Goal: Information Seeking & Learning: Find specific fact

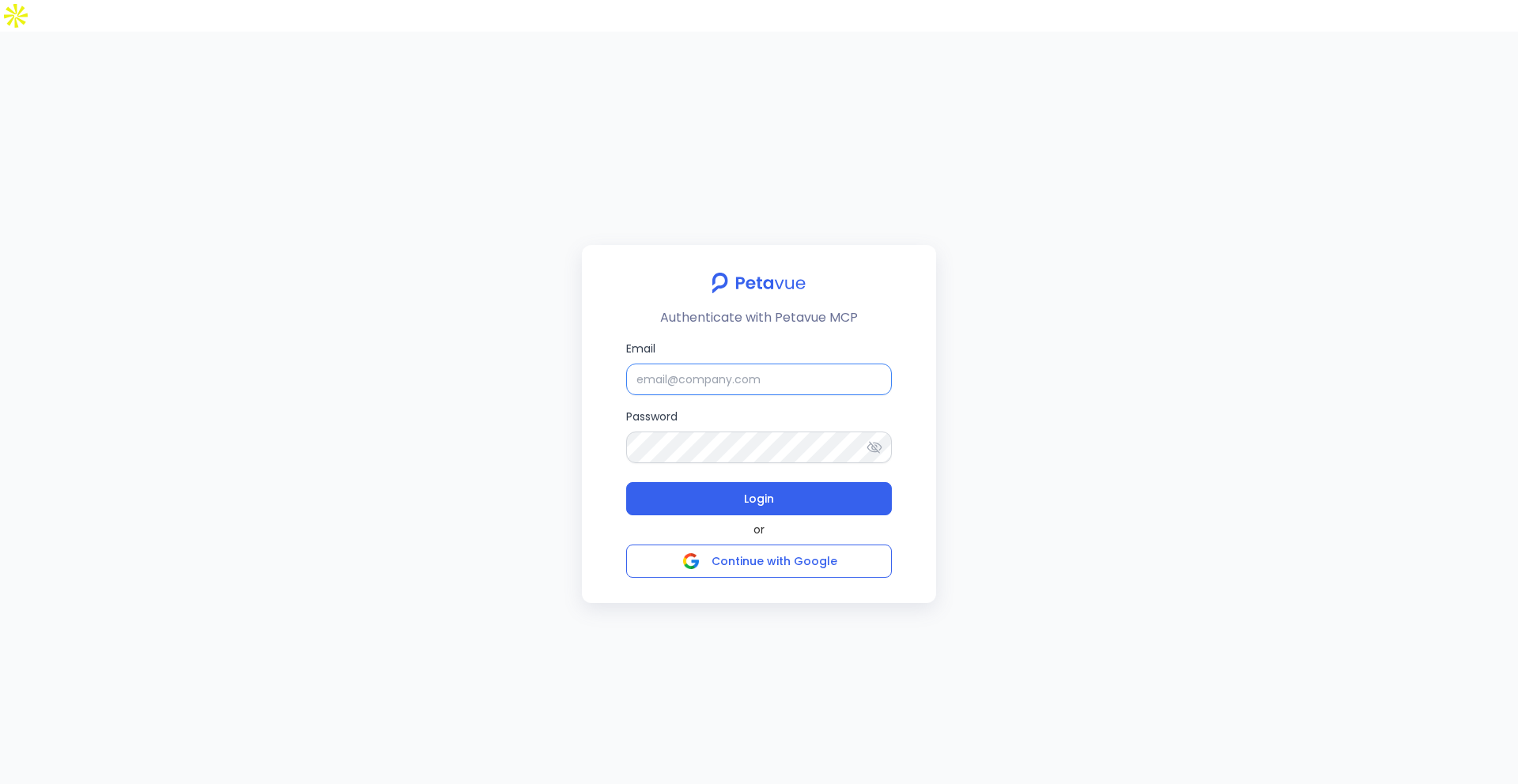
click at [710, 363] on input "Email" at bounding box center [759, 379] width 266 height 31
type input "support+gsgongmasked@petavue.com"
click at [757, 488] on span "Login" at bounding box center [758, 499] width 30 height 22
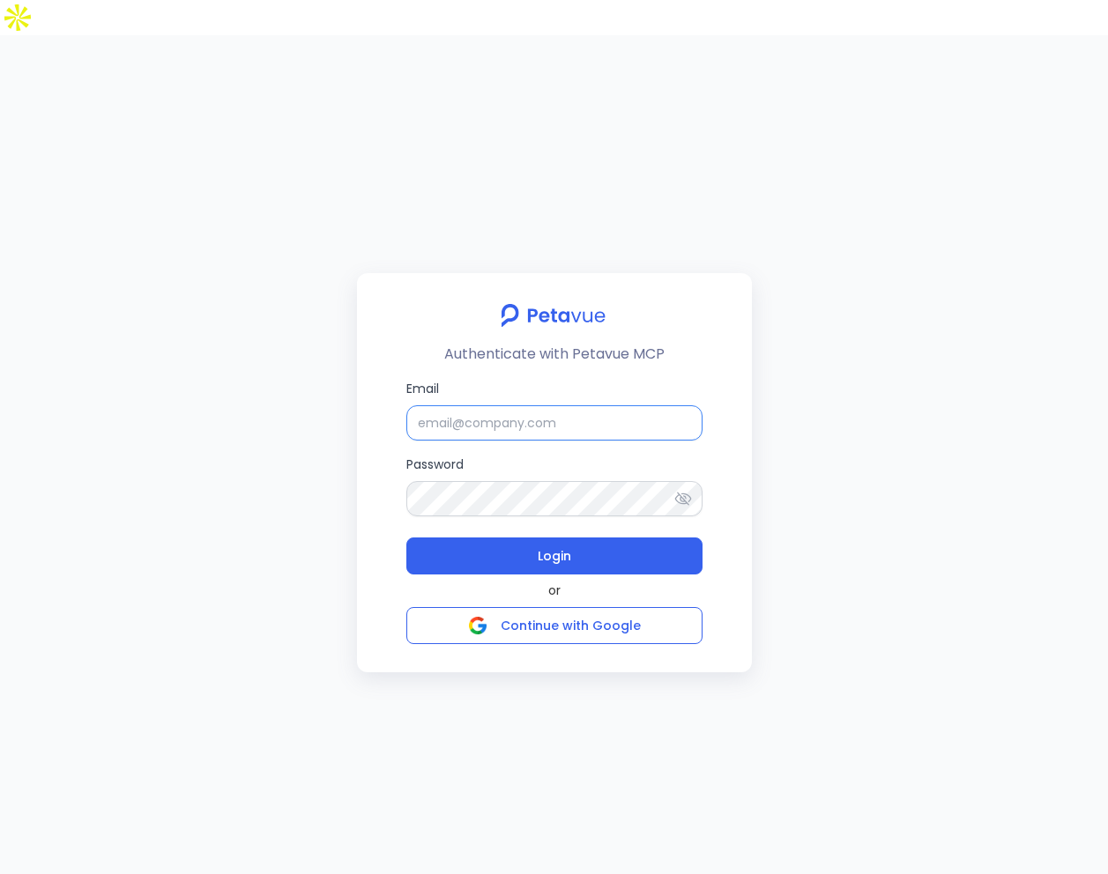
click at [582, 405] on input "Email" at bounding box center [554, 422] width 296 height 35
type input "support+gsgongmasked@petavue.com"
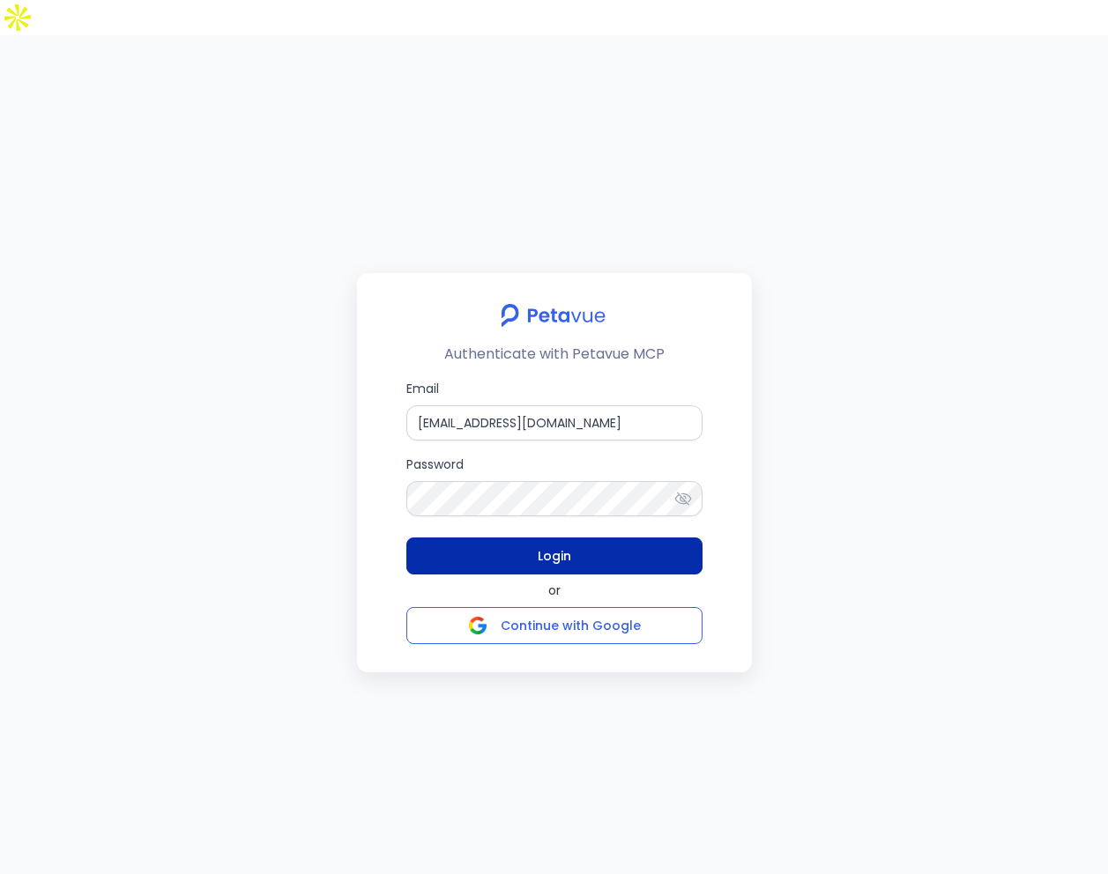
click at [630, 538] on button "Login" at bounding box center [554, 556] width 296 height 37
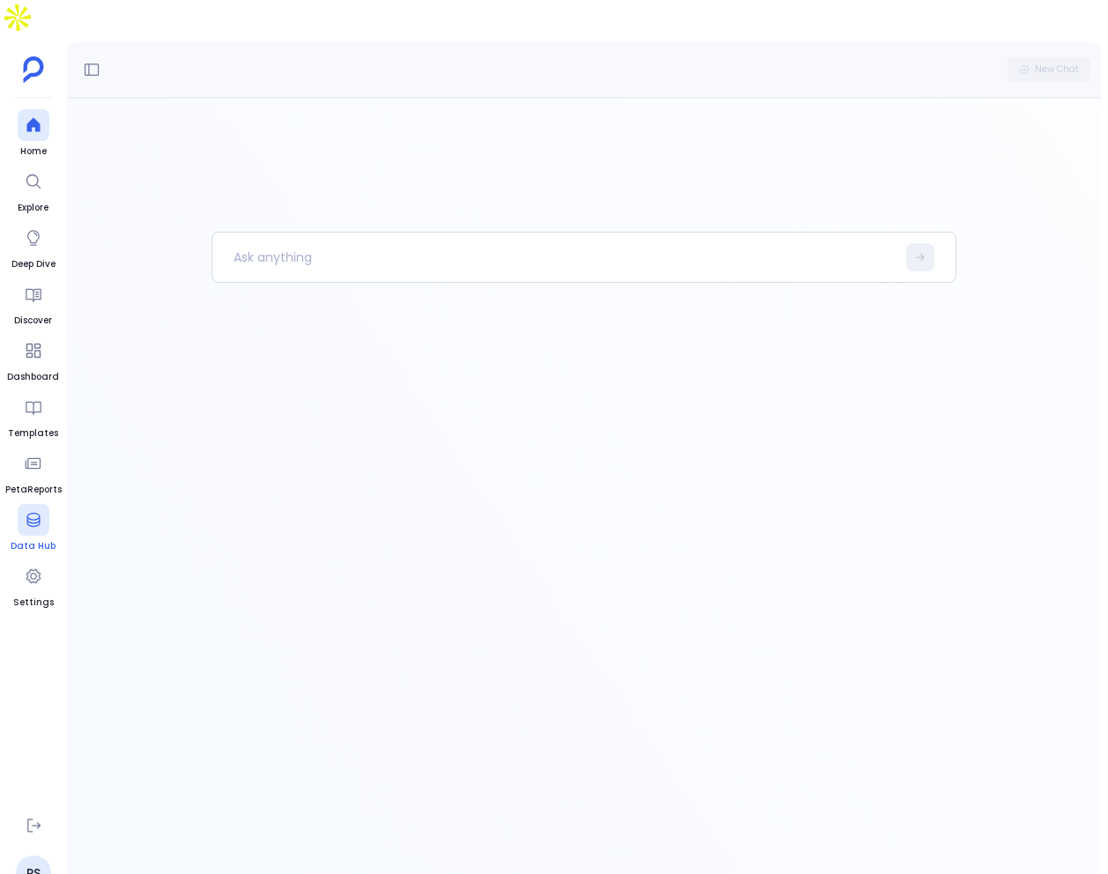
click at [33, 511] on icon at bounding box center [34, 520] width 18 height 18
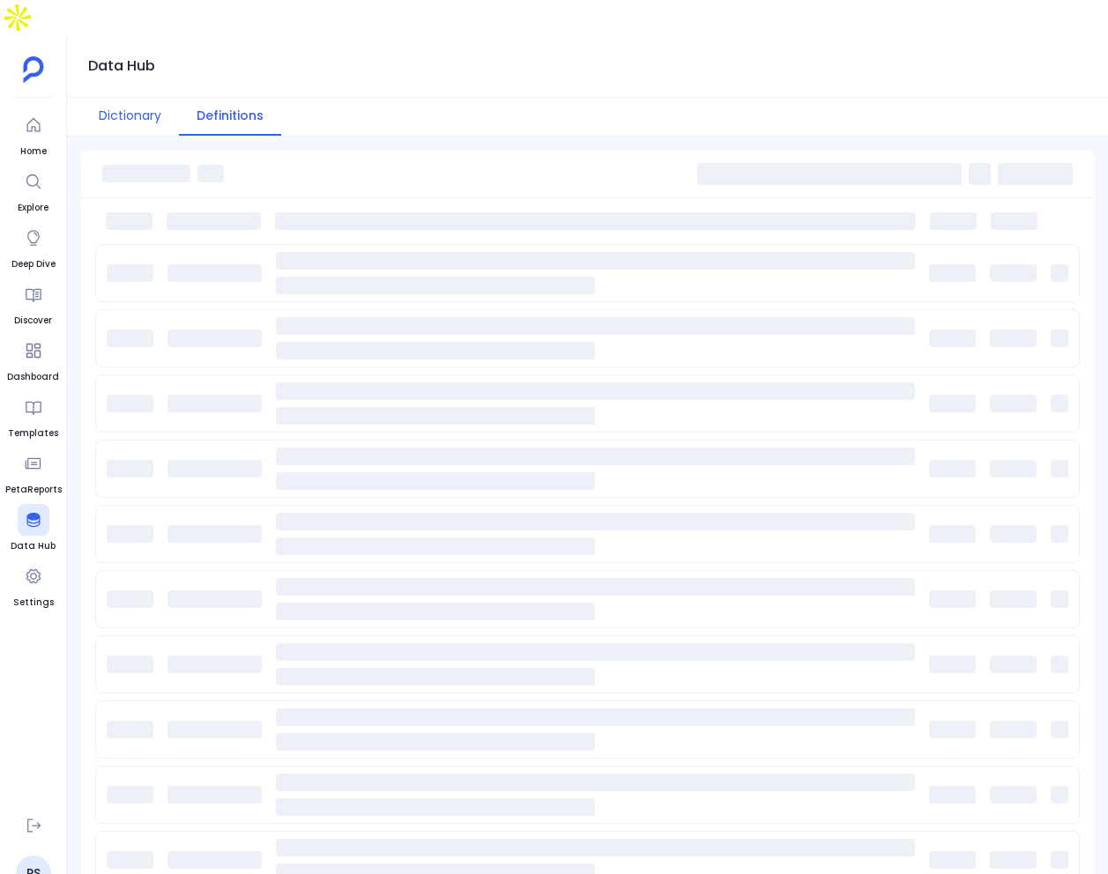
click at [150, 98] on button "Dictionary" at bounding box center [130, 117] width 98 height 38
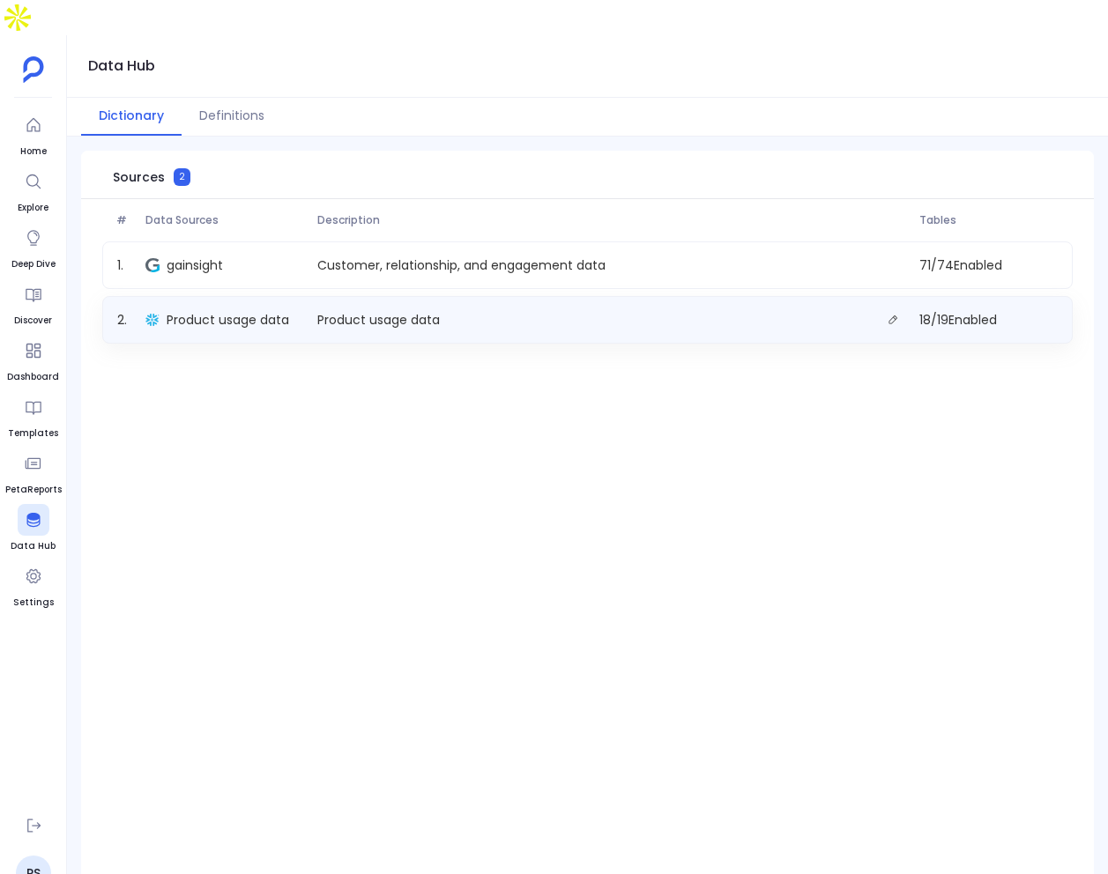
click at [314, 296] on div "2 . Product usage data Product usage data 18 / 19 Enabled" at bounding box center [587, 320] width 970 height 48
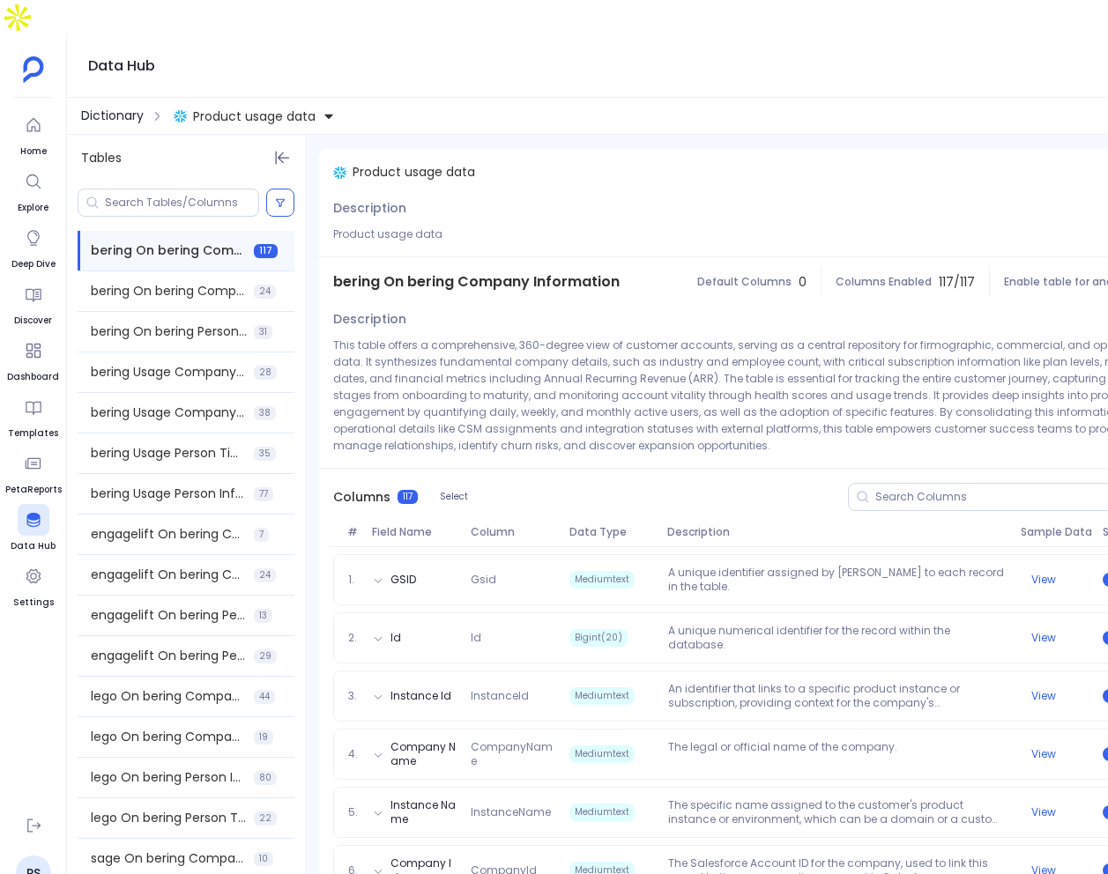
click at [120, 107] on span "Dictionary" at bounding box center [112, 116] width 63 height 19
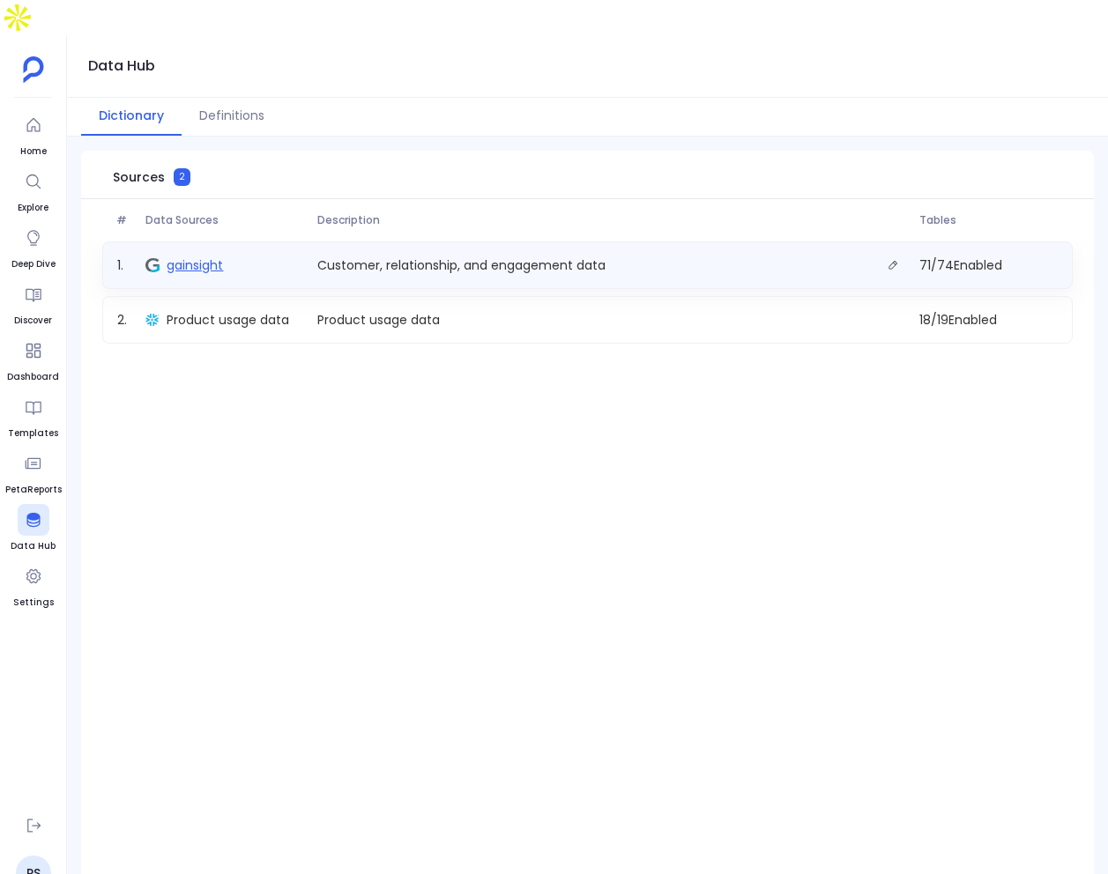
click at [200, 257] on span "gainsight" at bounding box center [195, 266] width 56 height 18
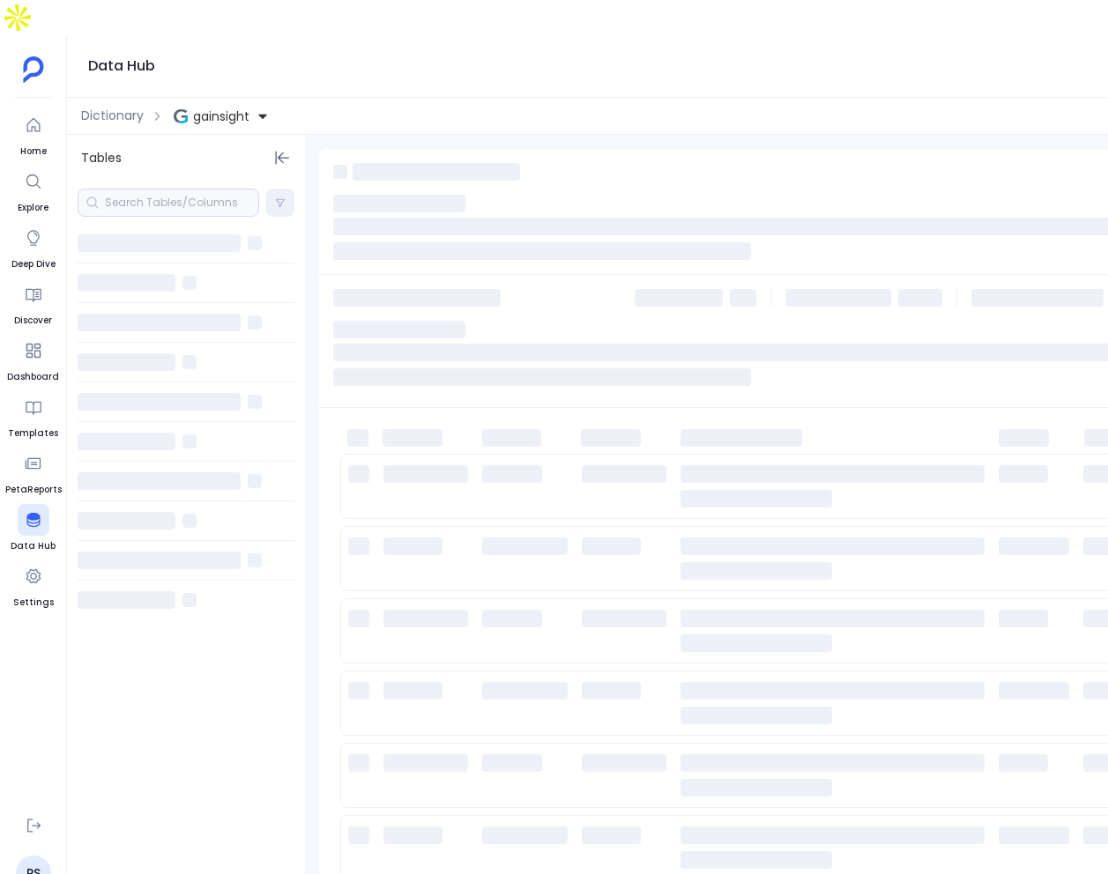
click at [162, 189] on div at bounding box center [169, 203] width 182 height 28
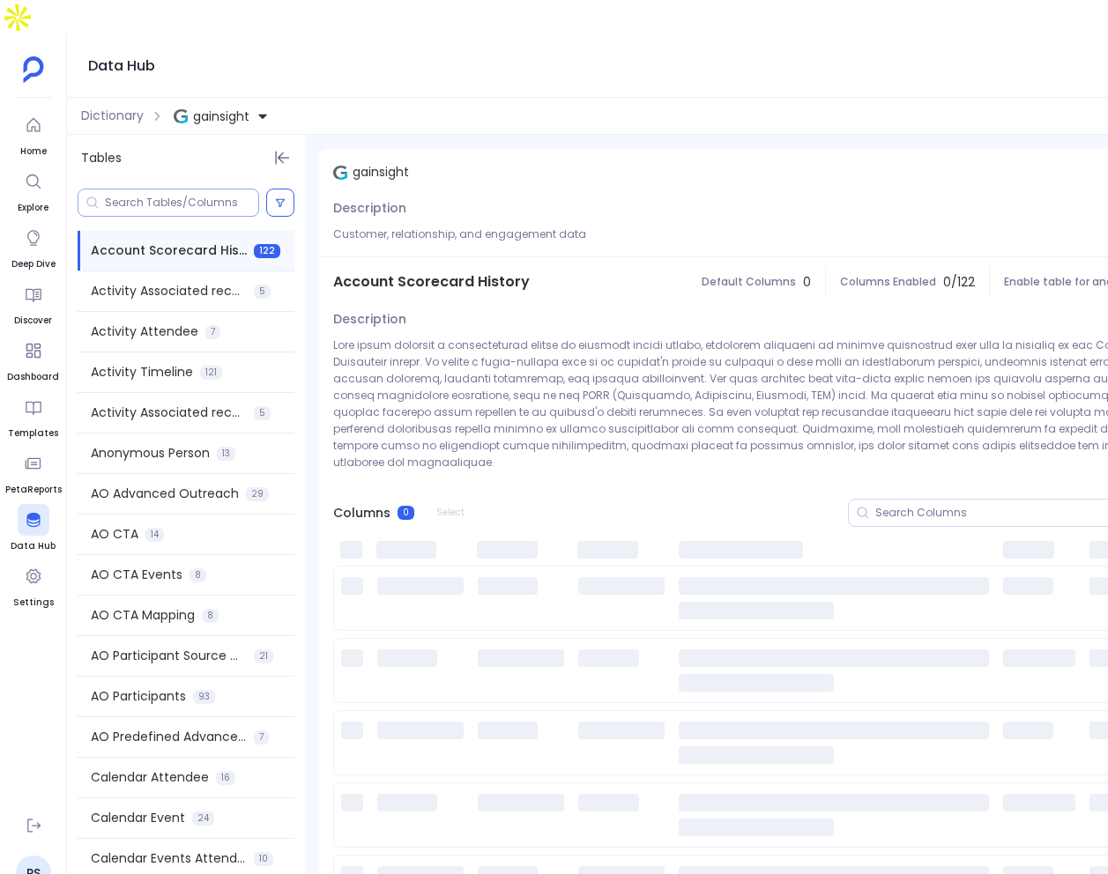
click at [162, 196] on input at bounding box center [181, 203] width 153 height 14
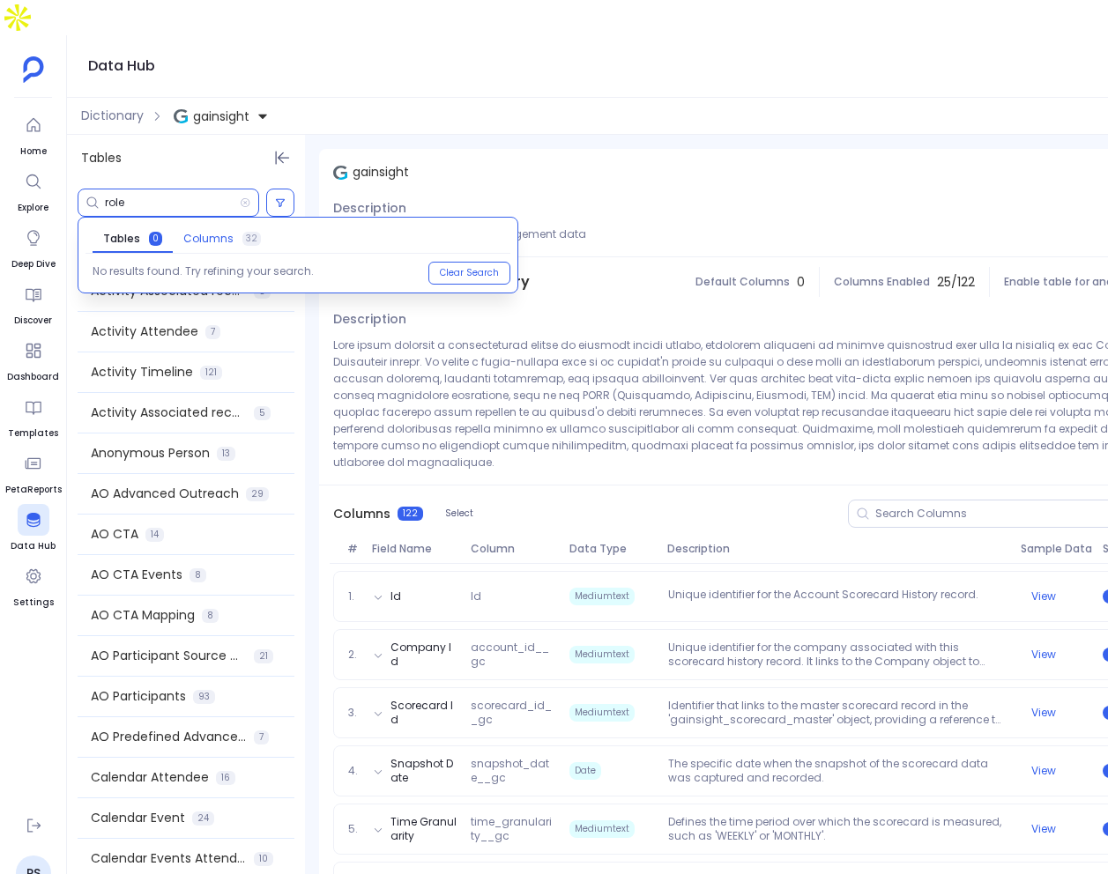
type input "role"
click at [213, 232] on span "Columns" at bounding box center [208, 239] width 50 height 14
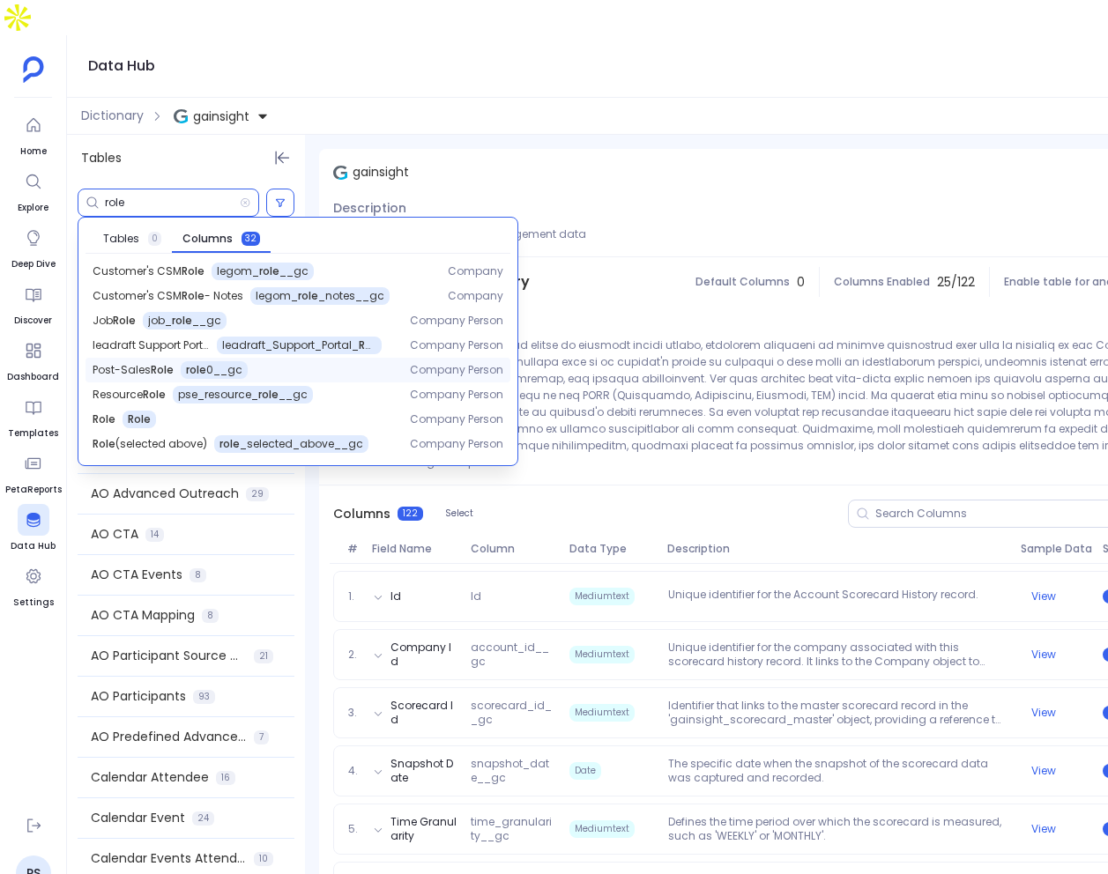
scroll to position [27, 0]
click at [217, 406] on div "Role Role Company Person" at bounding box center [298, 418] width 425 height 25
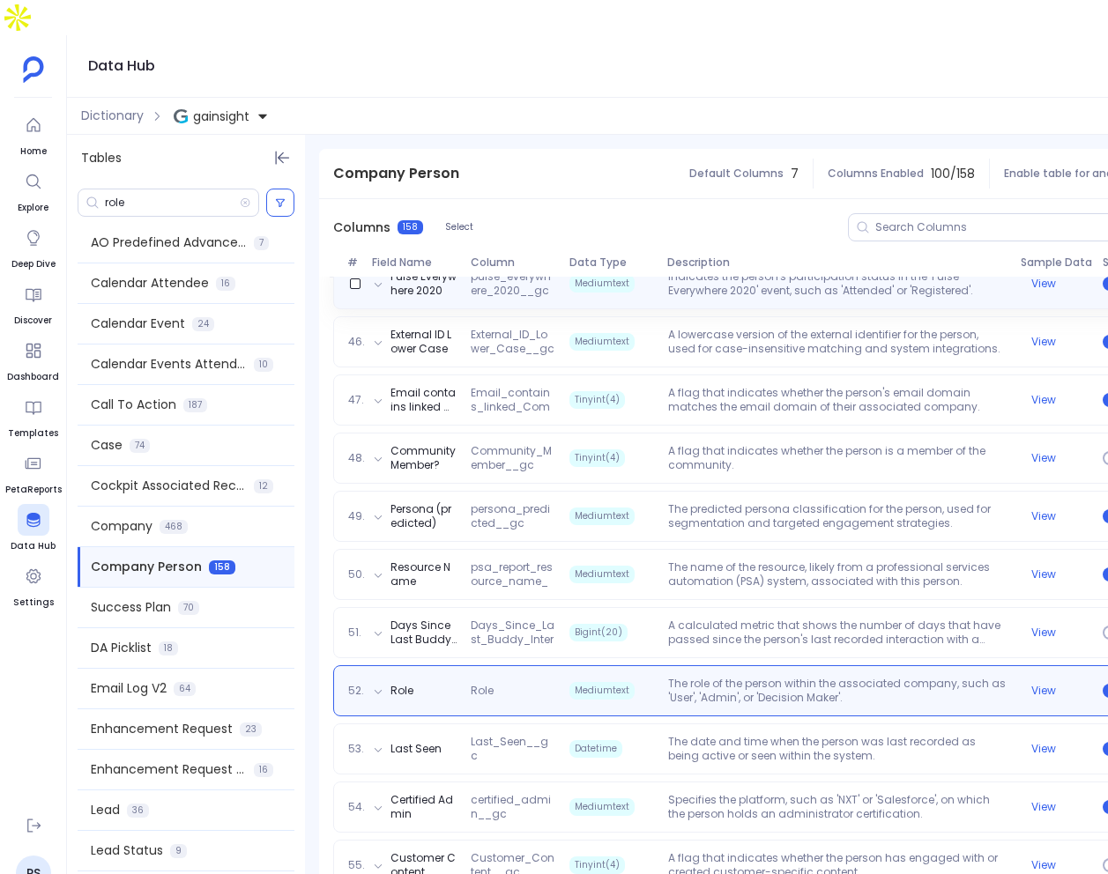
scroll to position [3042, 0]
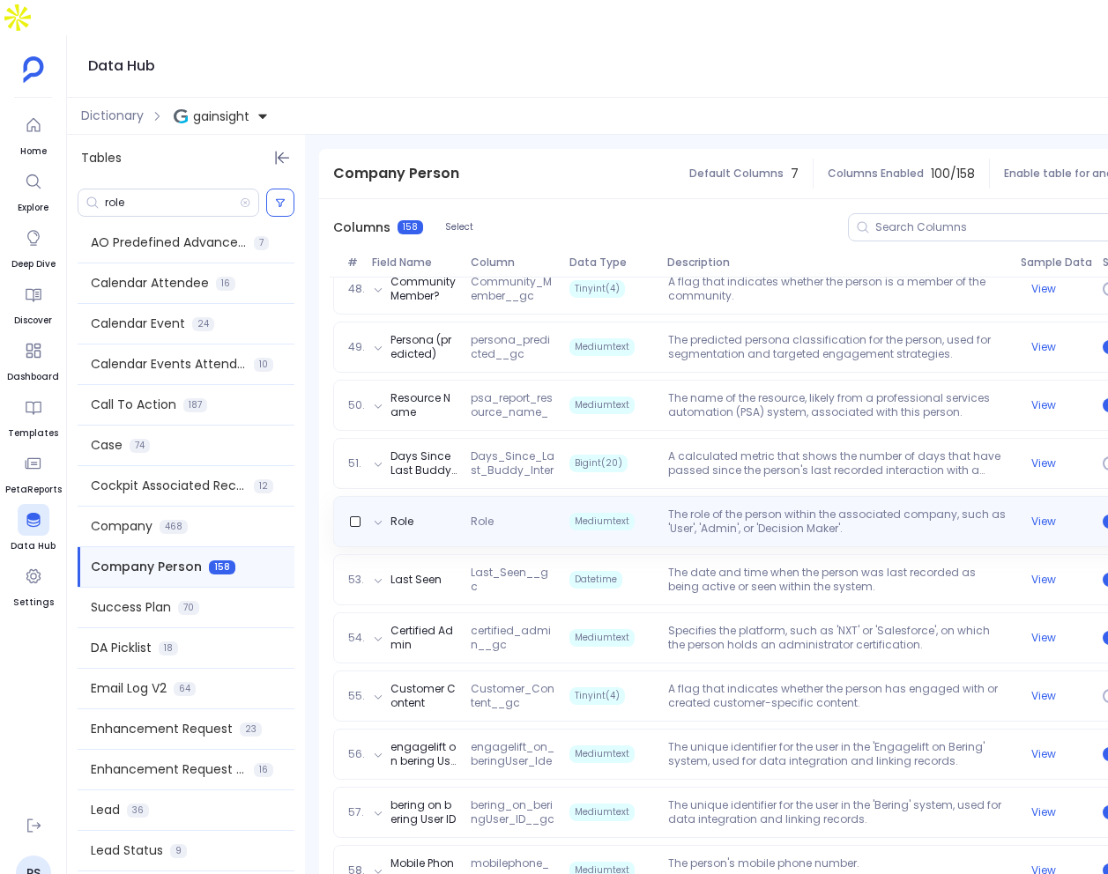
click at [1031, 508] on div "Role Role Mediumtext The role of the person within the associated company, such…" at bounding box center [751, 522] width 820 height 28
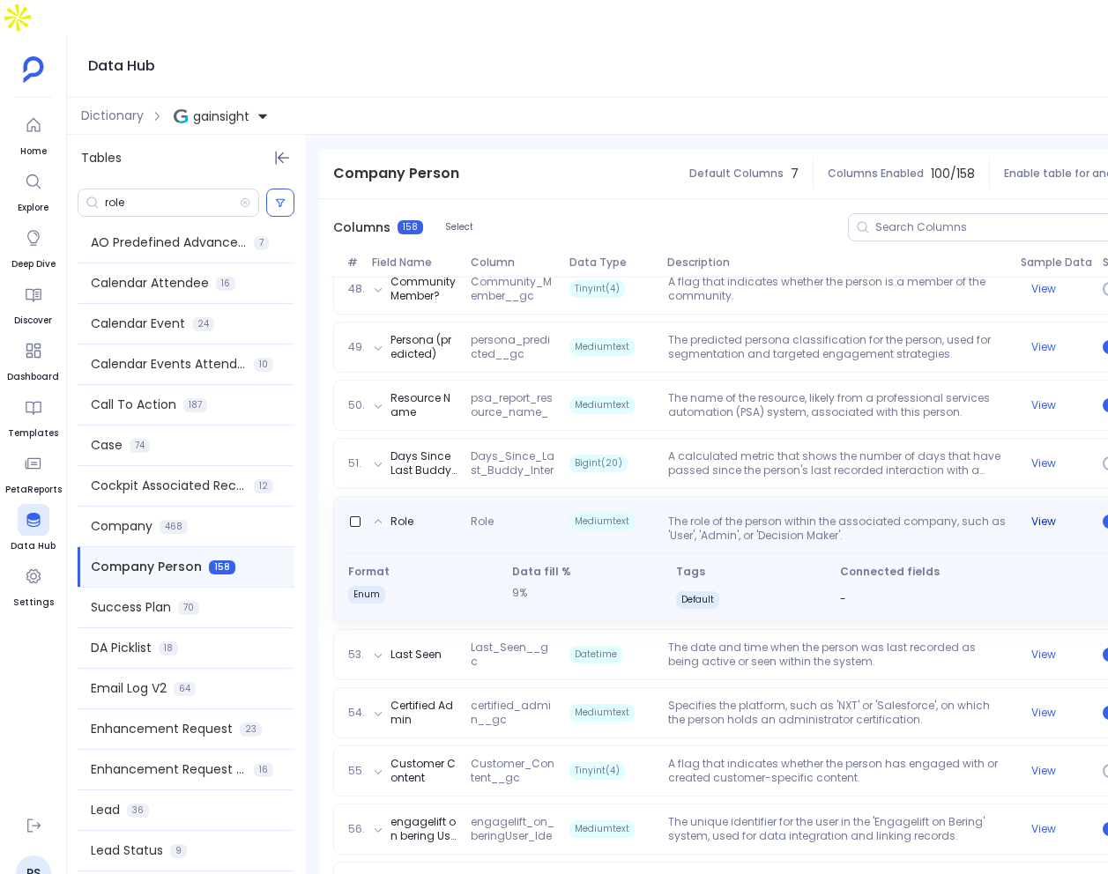
click at [1031, 515] on button "View" at bounding box center [1043, 522] width 25 height 14
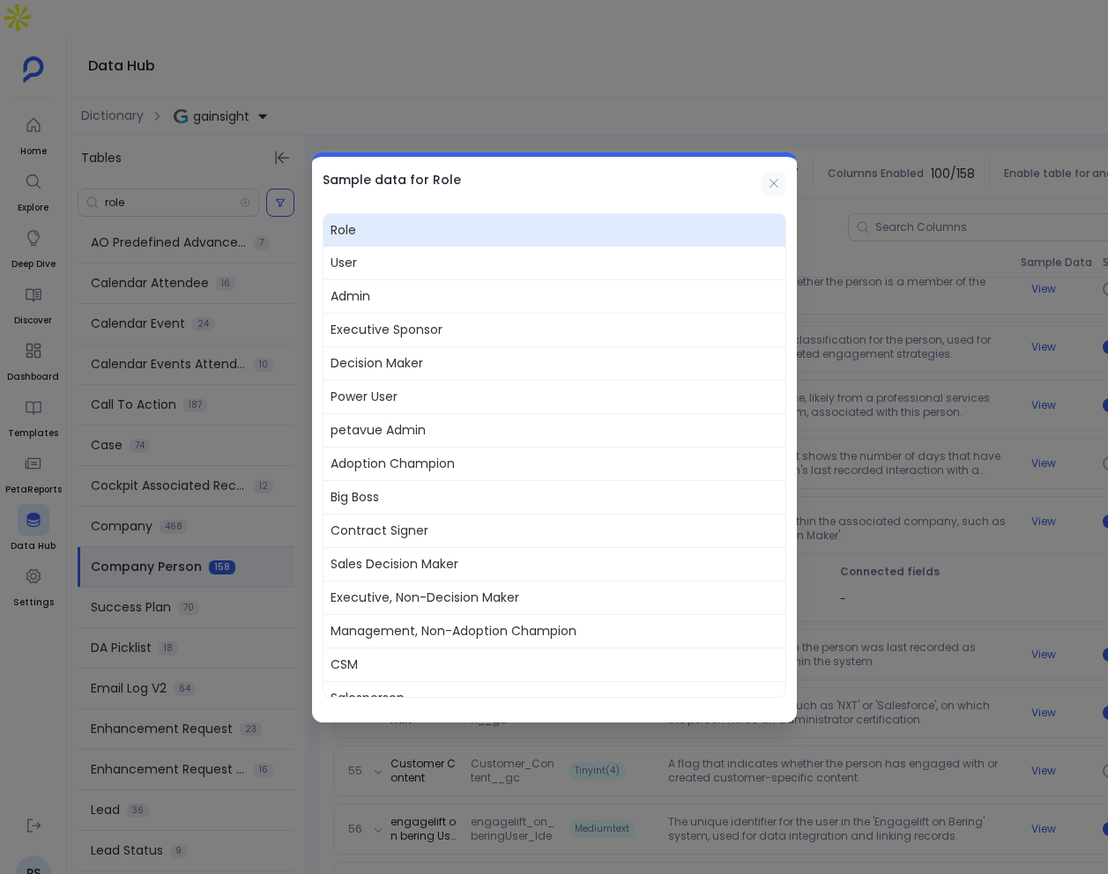
click at [769, 178] on icon at bounding box center [774, 183] width 14 height 14
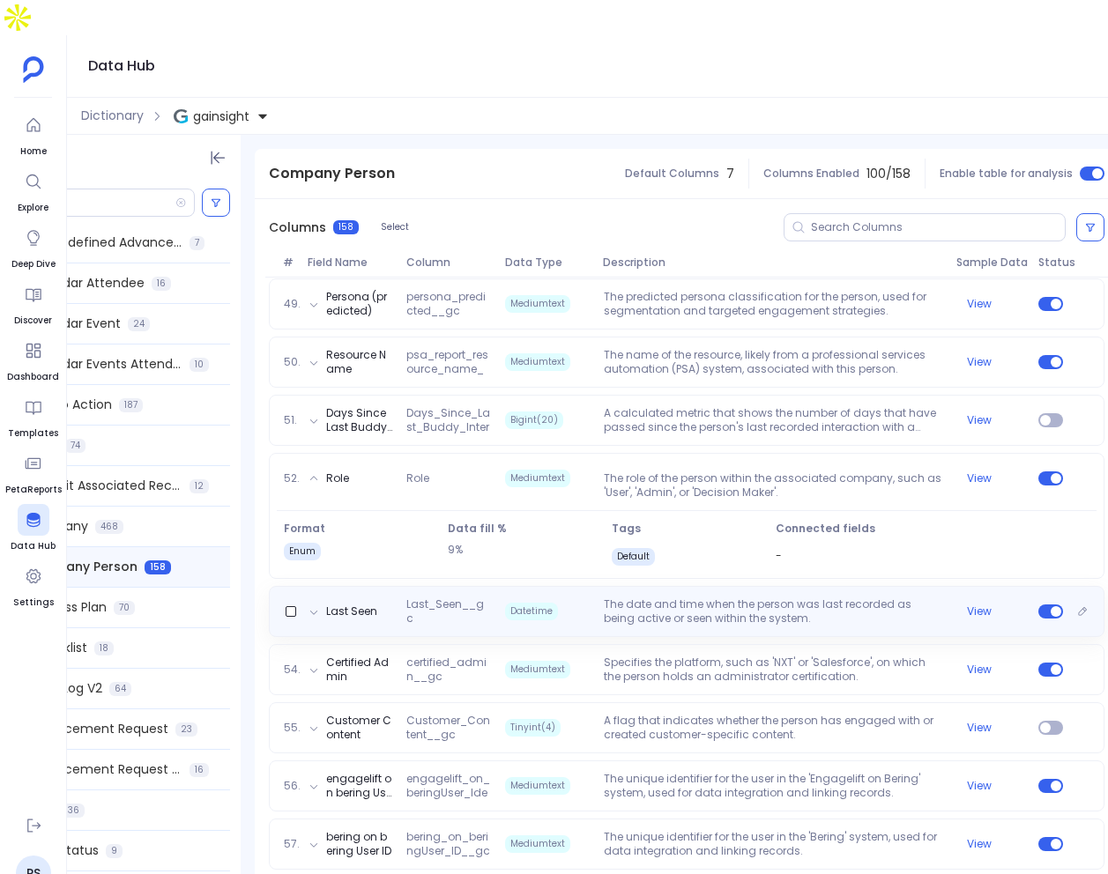
scroll to position [3080, 0]
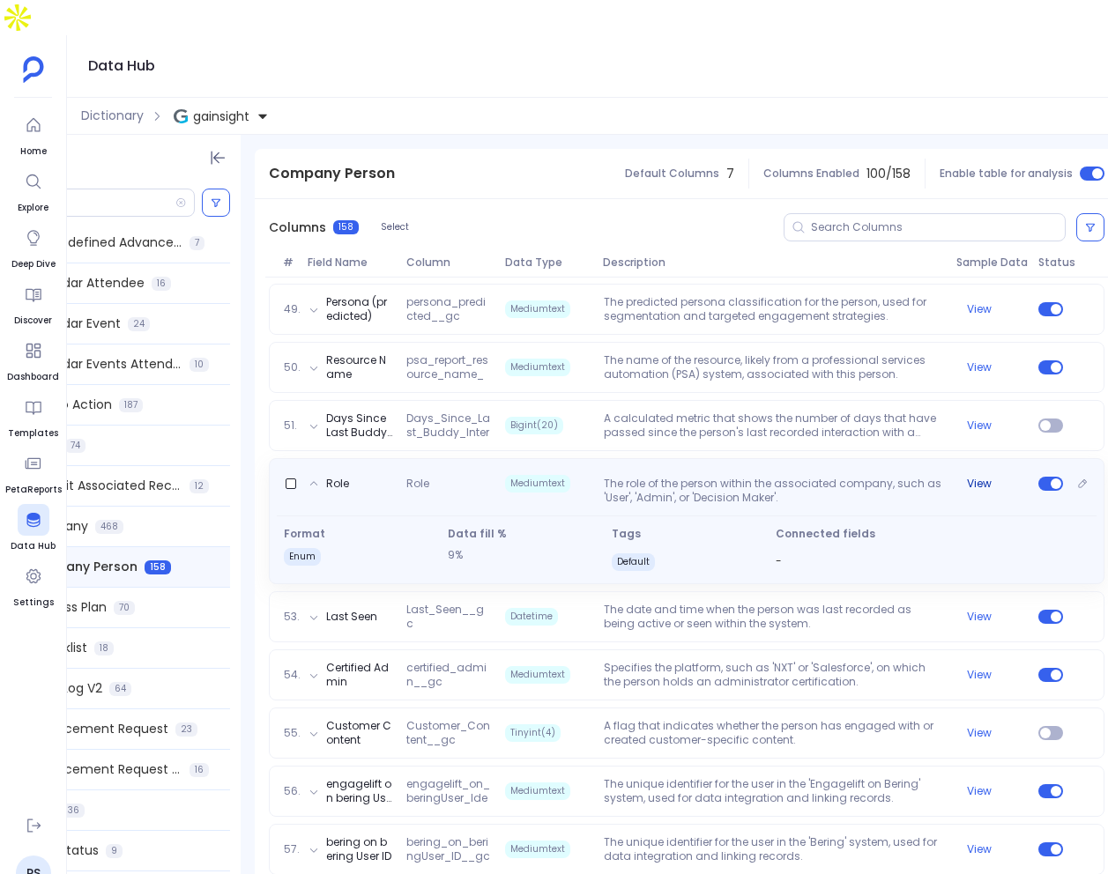
click at [983, 477] on button "View" at bounding box center [979, 484] width 25 height 14
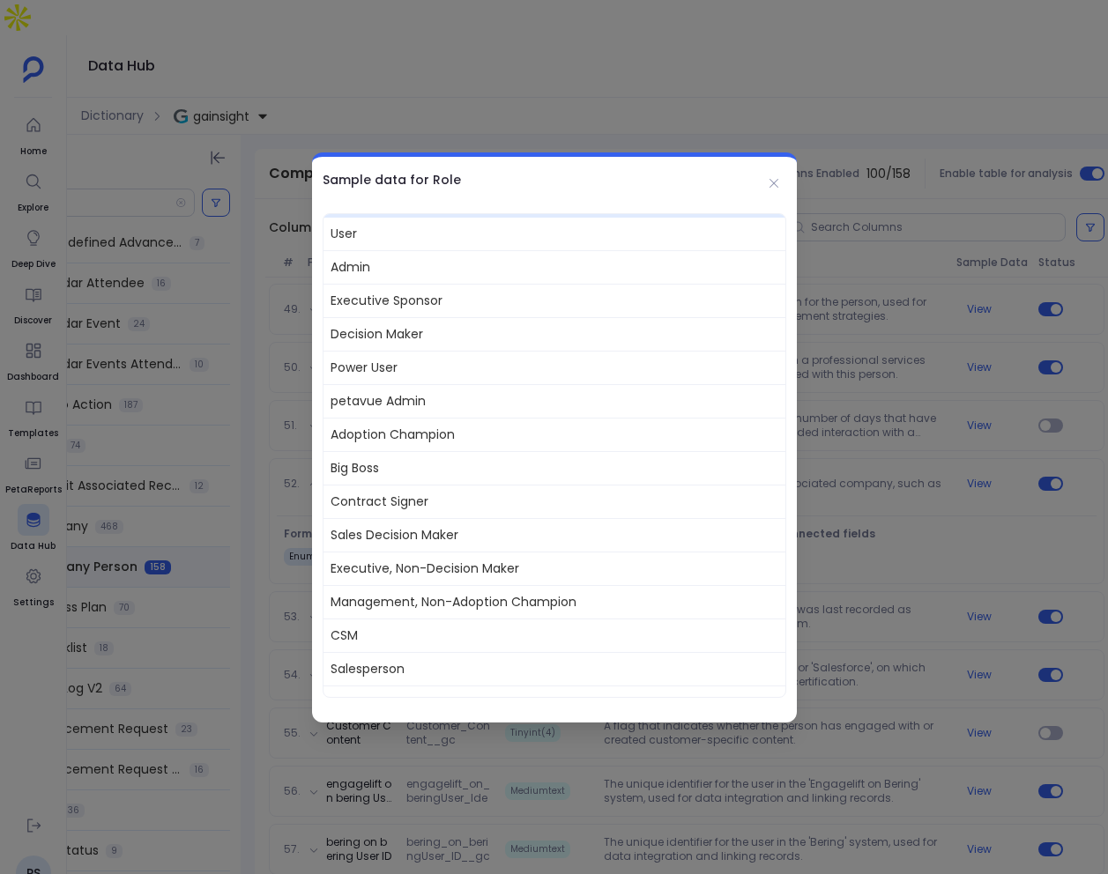
scroll to position [0, 0]
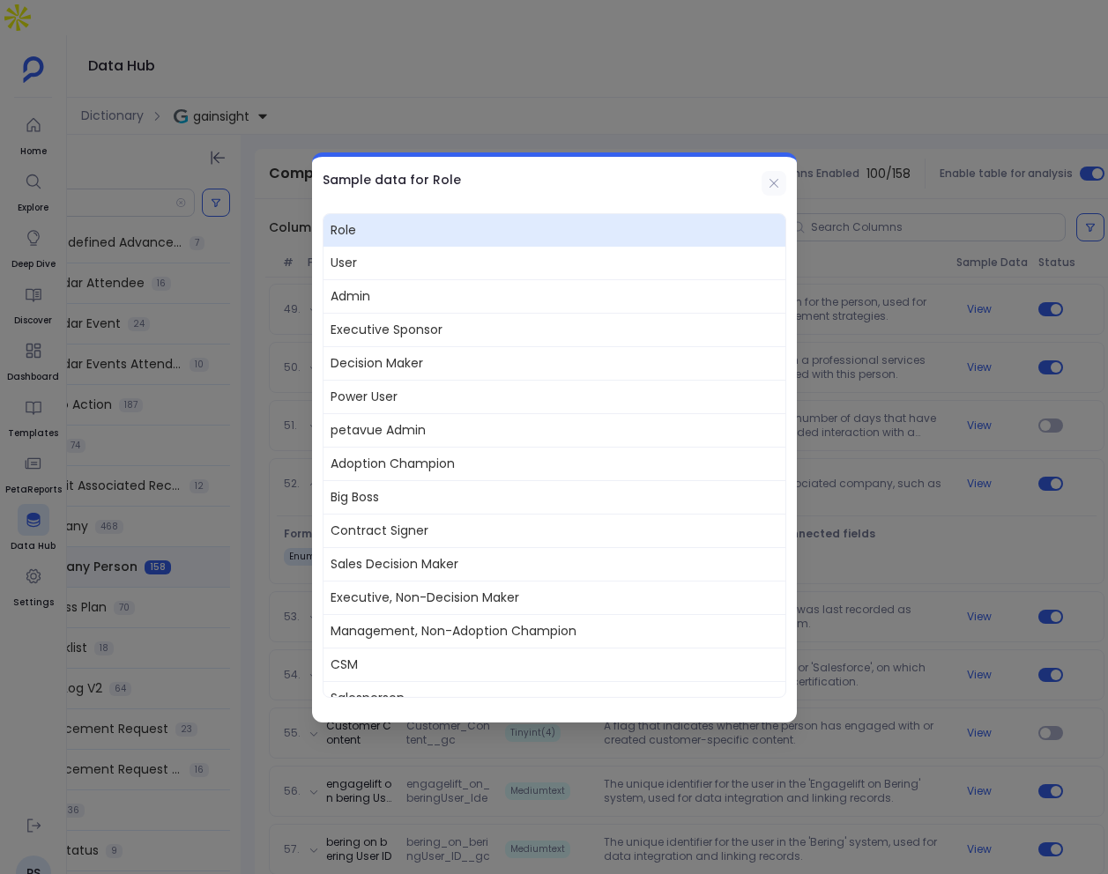
click at [770, 190] on icon at bounding box center [774, 183] width 14 height 14
